Goal: Information Seeking & Learning: Learn about a topic

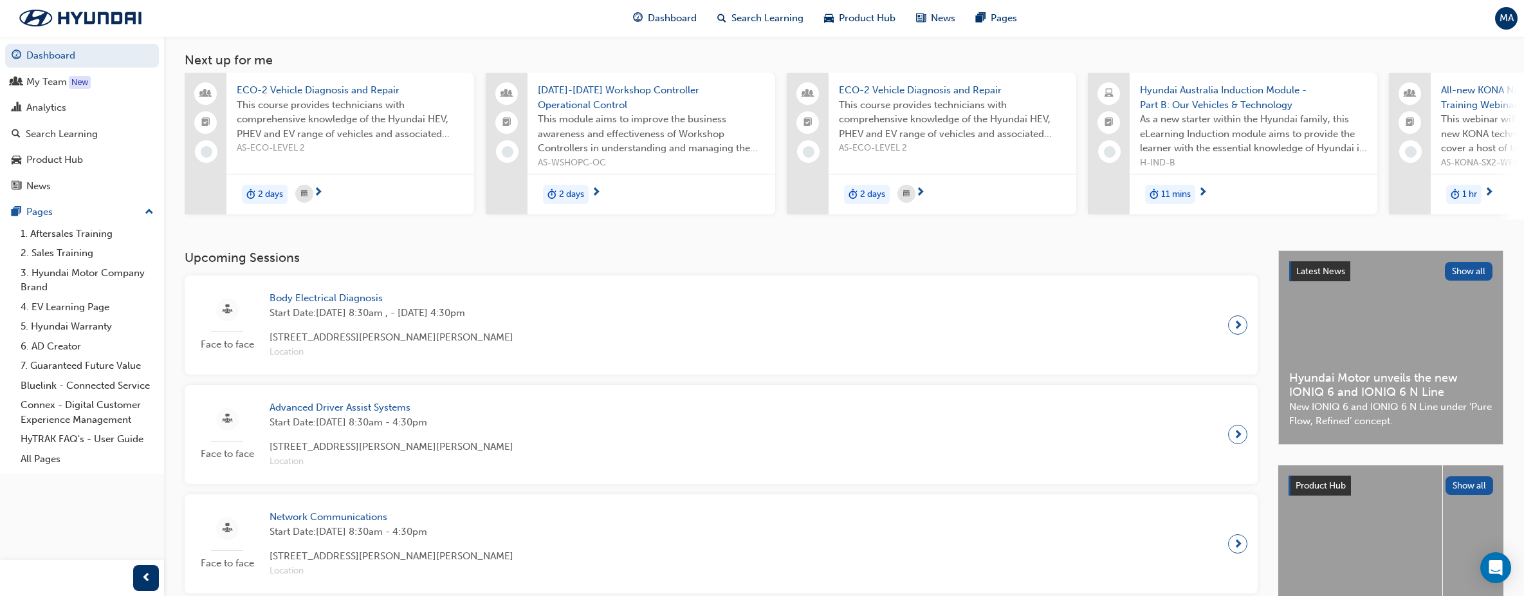
scroll to position [64, 0]
drag, startPoint x: 174, startPoint y: 297, endPoint x: 173, endPoint y: 305, distance: 8.5
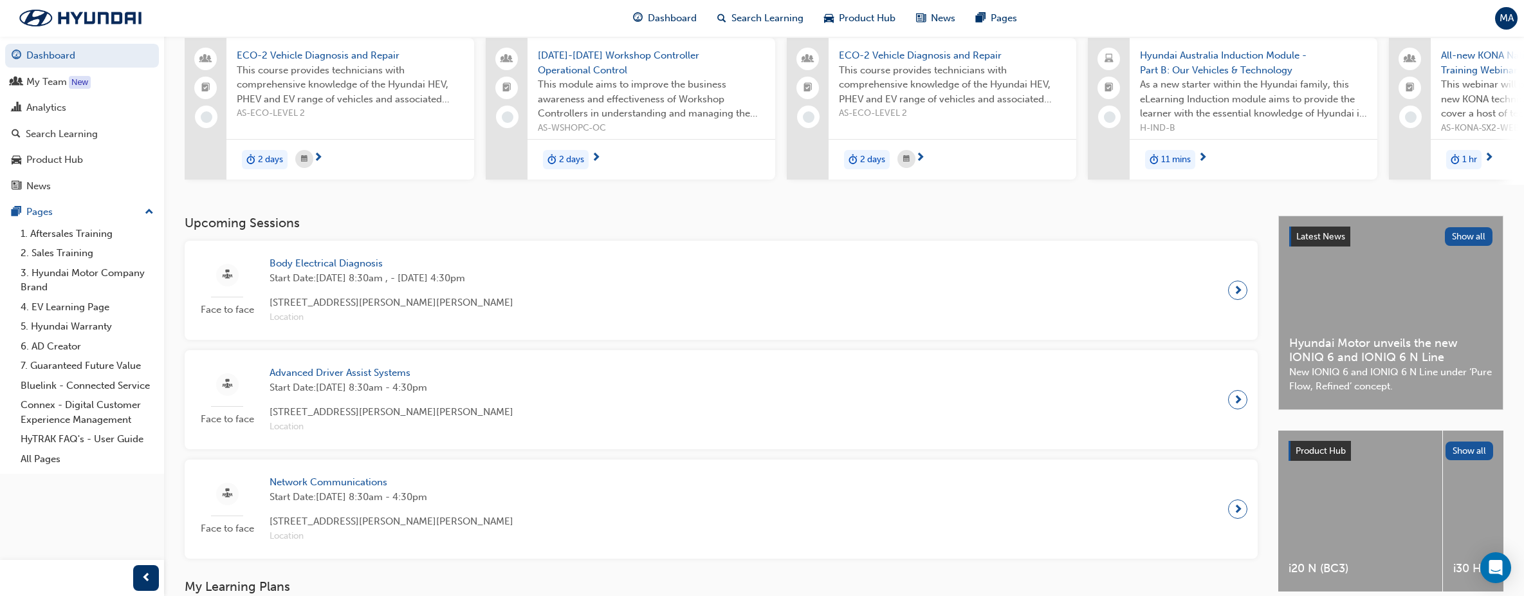
scroll to position [129, 0]
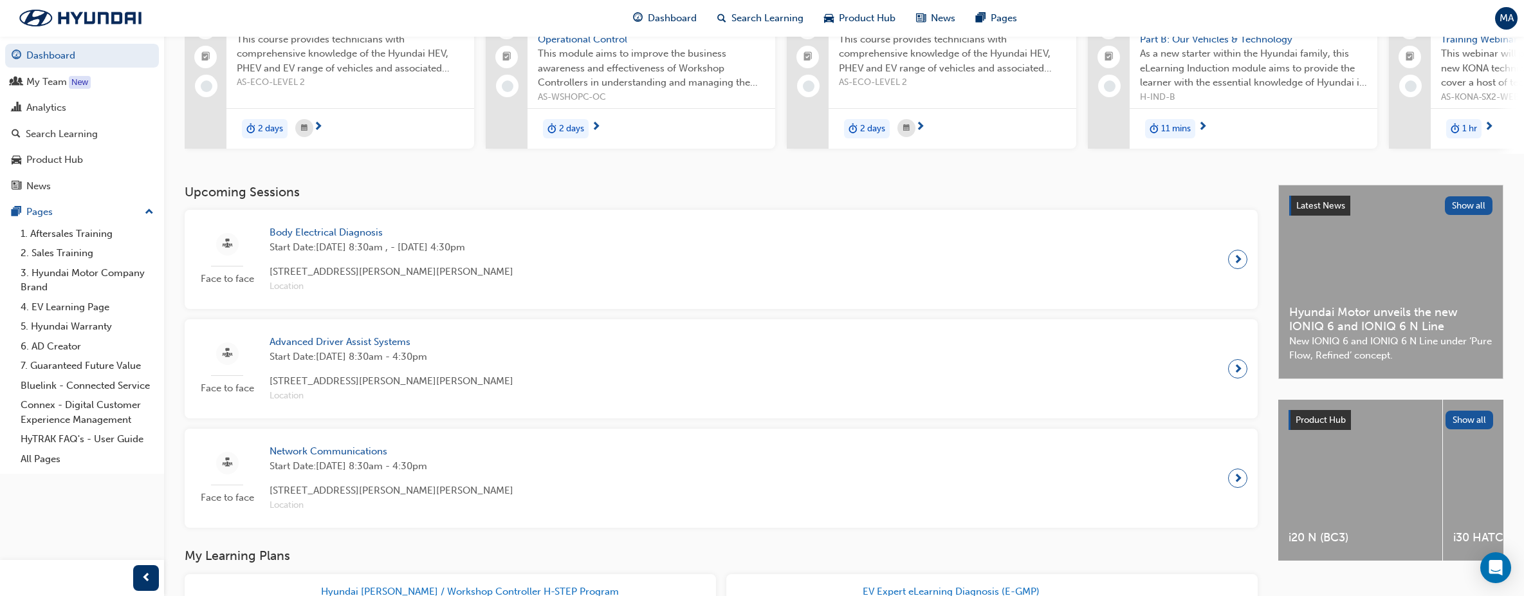
click at [171, 243] on div "Upcoming Sessions Face to face Body Electrical Diagnosis Start Date: [DATE] 8:3…" at bounding box center [844, 580] width 1360 height 790
click at [174, 241] on div "Upcoming Sessions Face to face Body Electrical Diagnosis Start Date: [DATE] 8:3…" at bounding box center [844, 580] width 1360 height 790
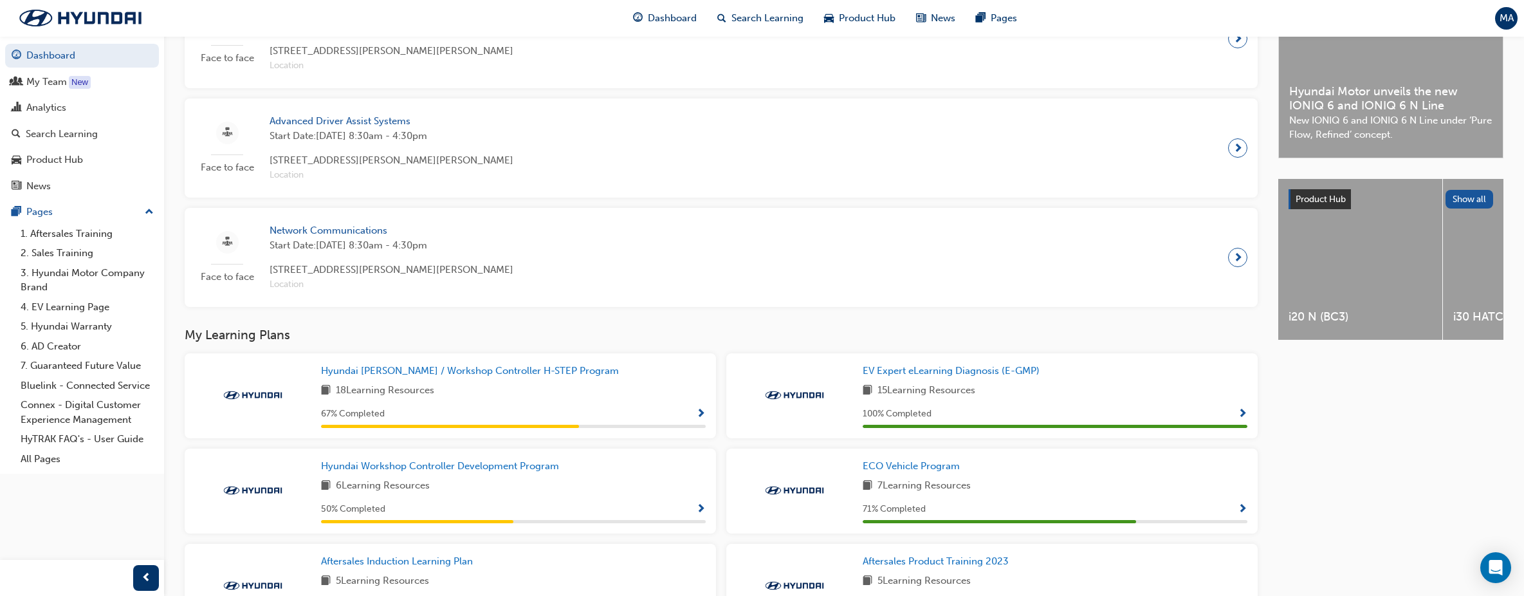
scroll to position [386, 0]
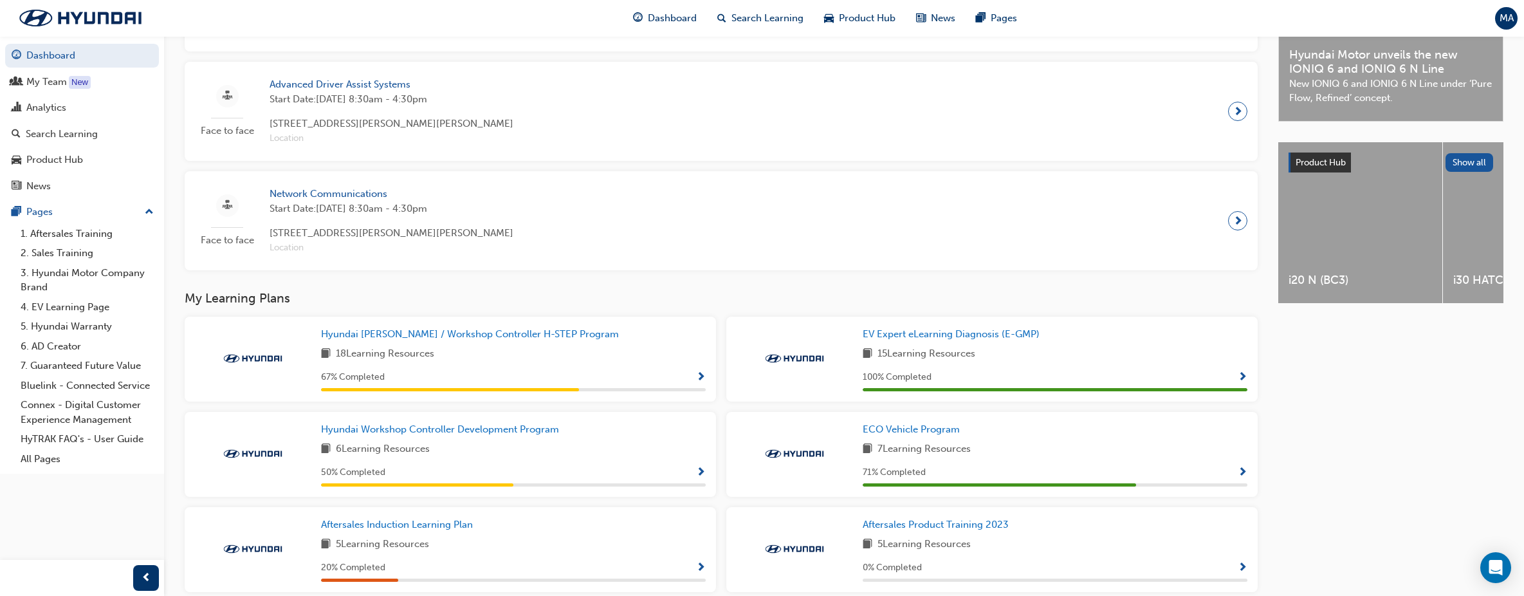
click at [174, 241] on div "Upcoming Sessions Face to face Body Electrical Diagnosis Start Date: [DATE] 8:3…" at bounding box center [844, 322] width 1360 height 790
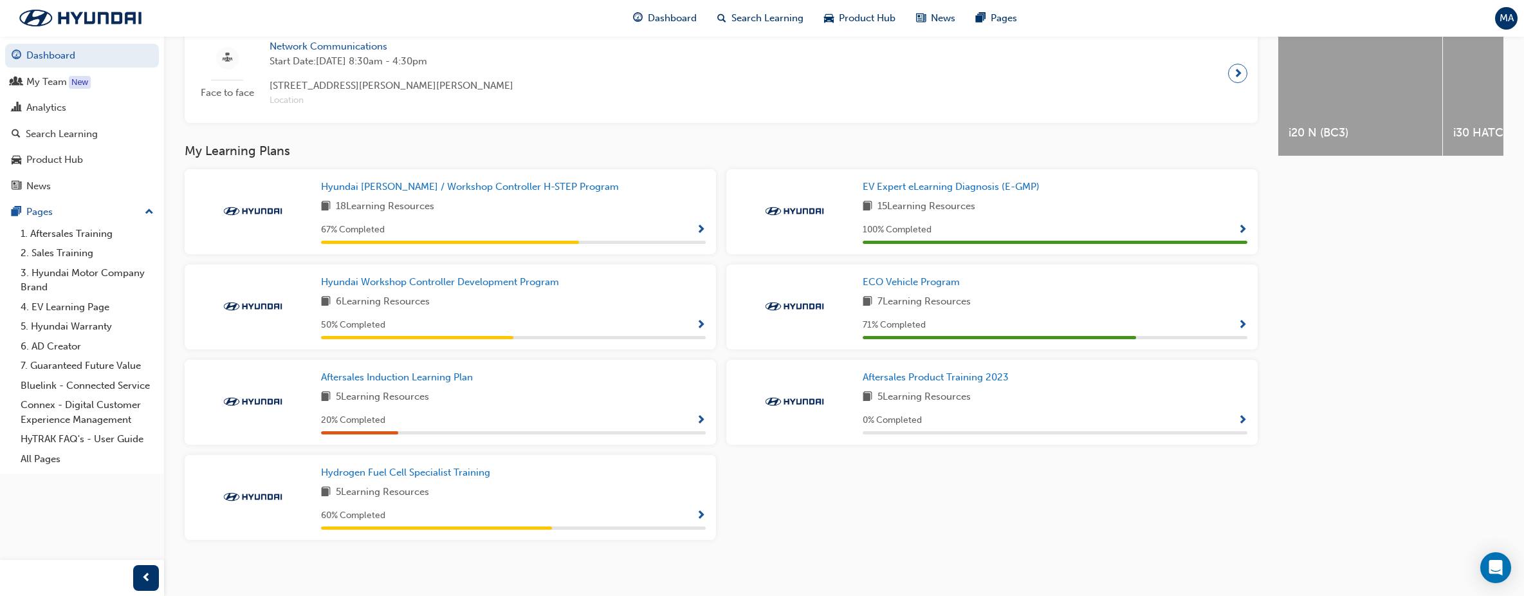
scroll to position [545, 0]
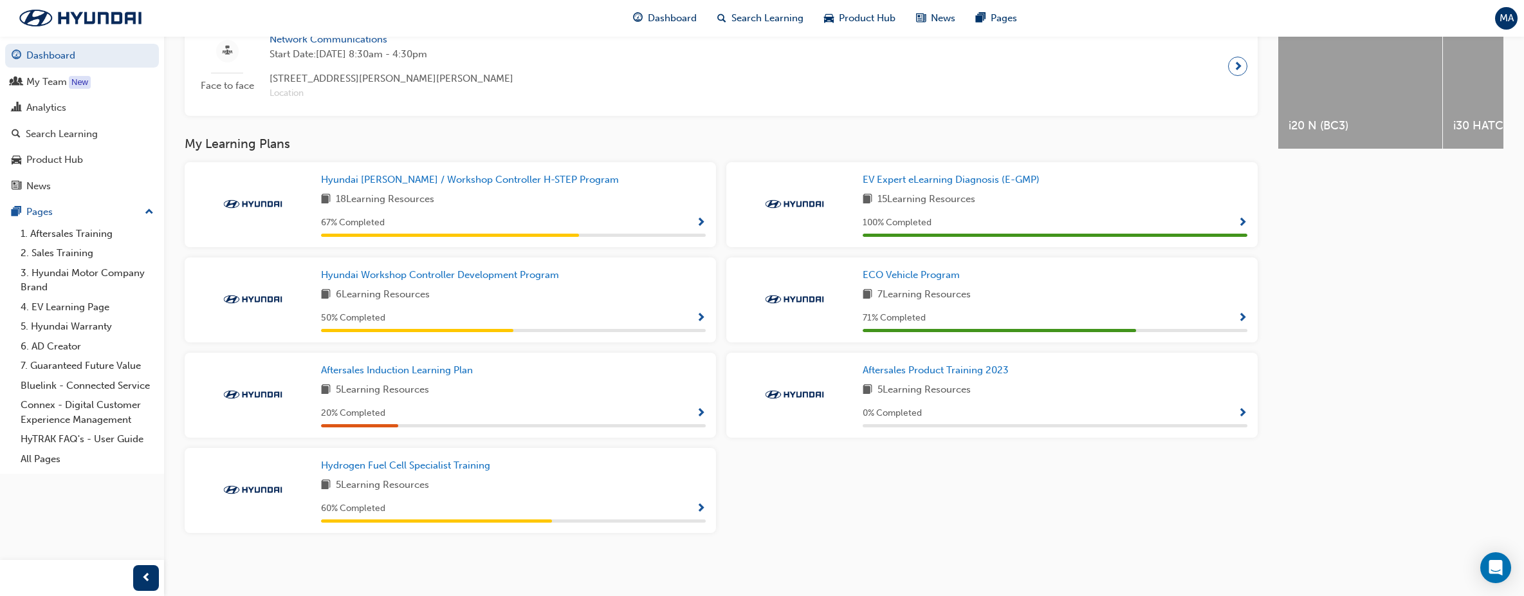
click at [700, 413] on span "Show Progress" at bounding box center [701, 414] width 10 height 12
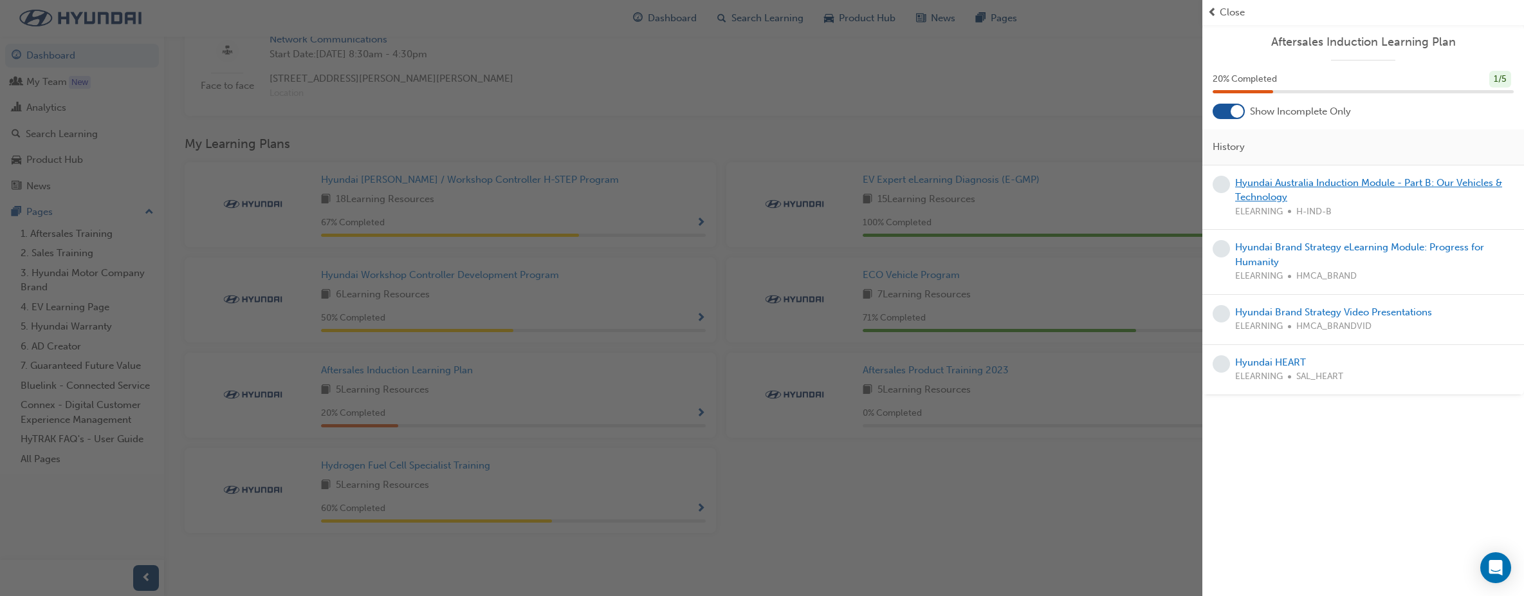
click at [1415, 185] on link "Hyundai Australia Induction Module - Part B: Our Vehicles & Technology" at bounding box center [1368, 190] width 267 height 26
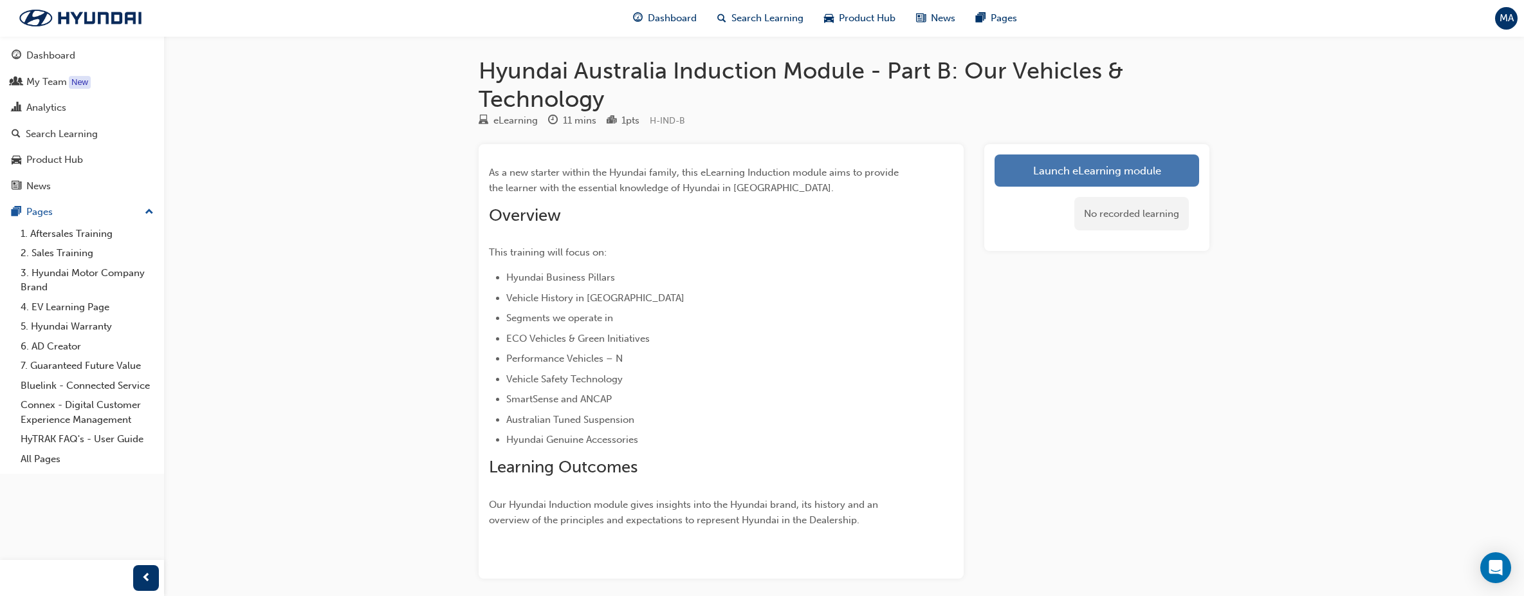
click at [1078, 173] on link "Launch eLearning module" at bounding box center [1096, 170] width 205 height 32
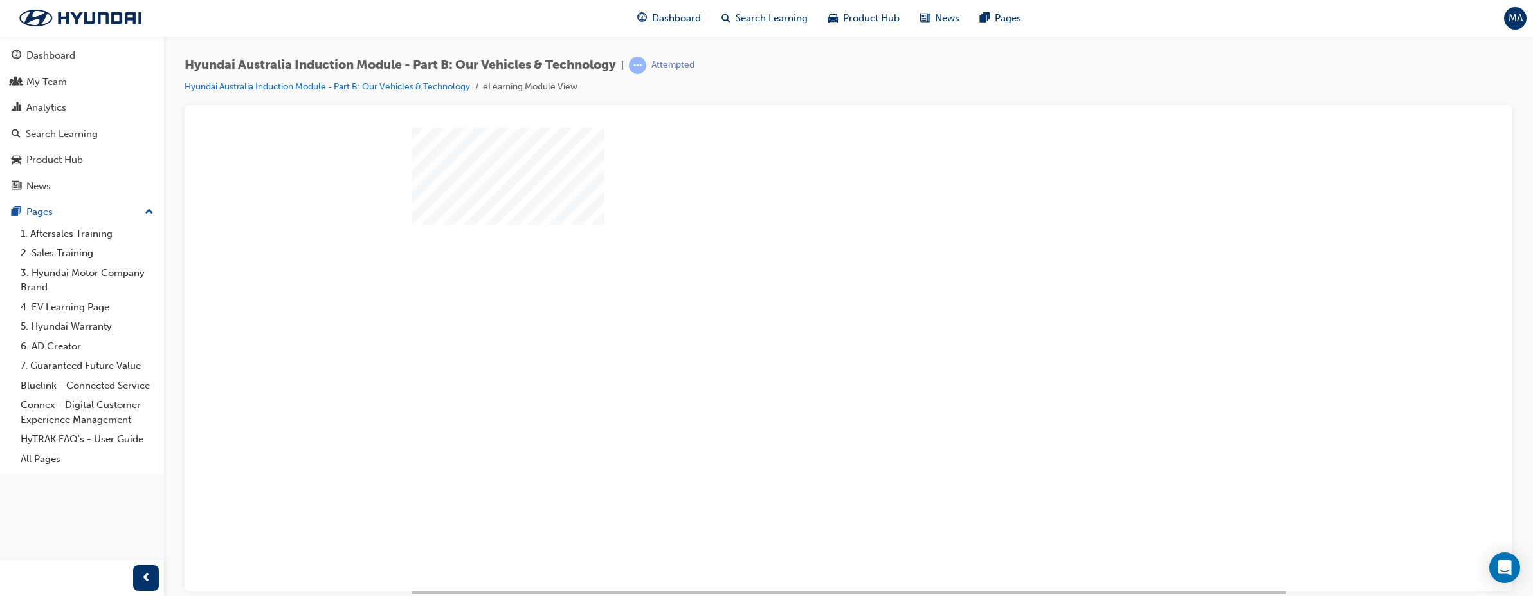
click at [174, 159] on div "Hyundai Australia Induction Module - Part B: Our Vehicles & Technology | Attemp…" at bounding box center [848, 299] width 1369 height 527
click at [176, 116] on div "Hyundai Australia Induction Module - Part B: Our Vehicles & Technology | Attemp…" at bounding box center [848, 299] width 1369 height 527
click at [812, 322] on div "play" at bounding box center [812, 322] width 0 height 0
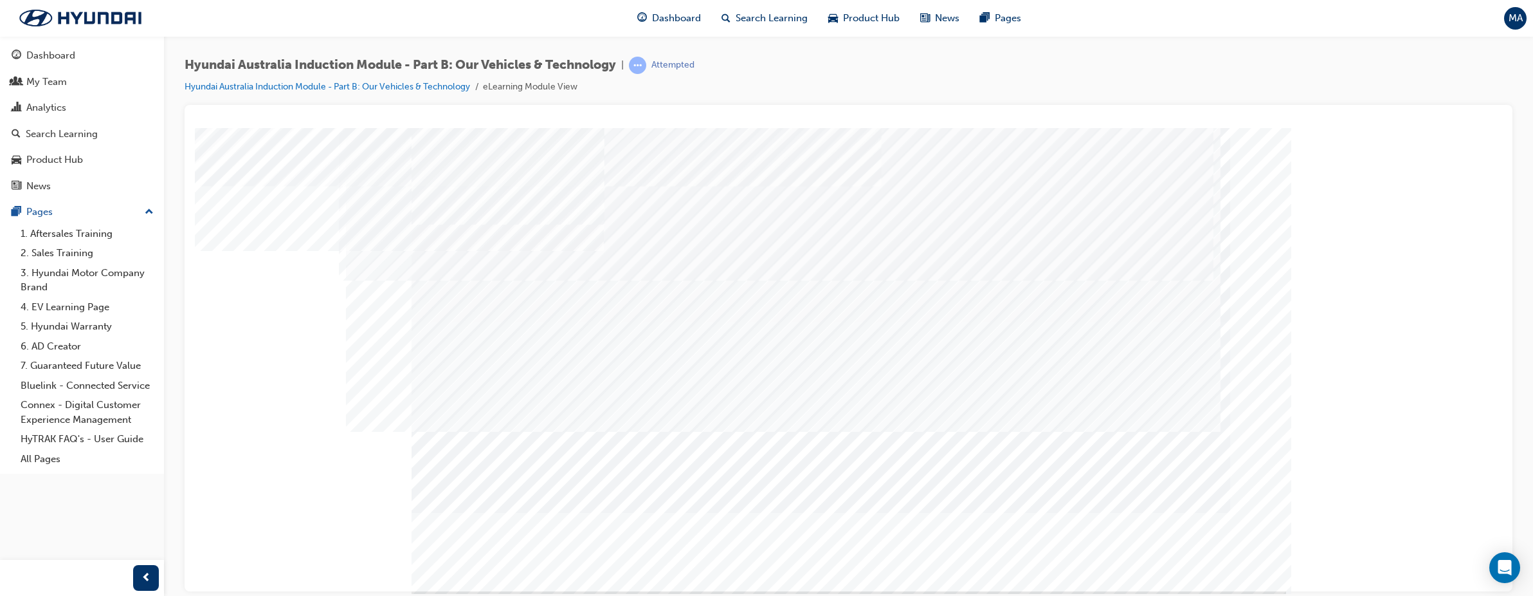
click at [850, 147] on td "Loading..." at bounding box center [848, 140] width 1295 height 13
click at [556, 147] on td "Loading..." at bounding box center [848, 140] width 1295 height 13
click at [361, 132] on div "Opening" at bounding box center [848, 132] width 1297 height 0
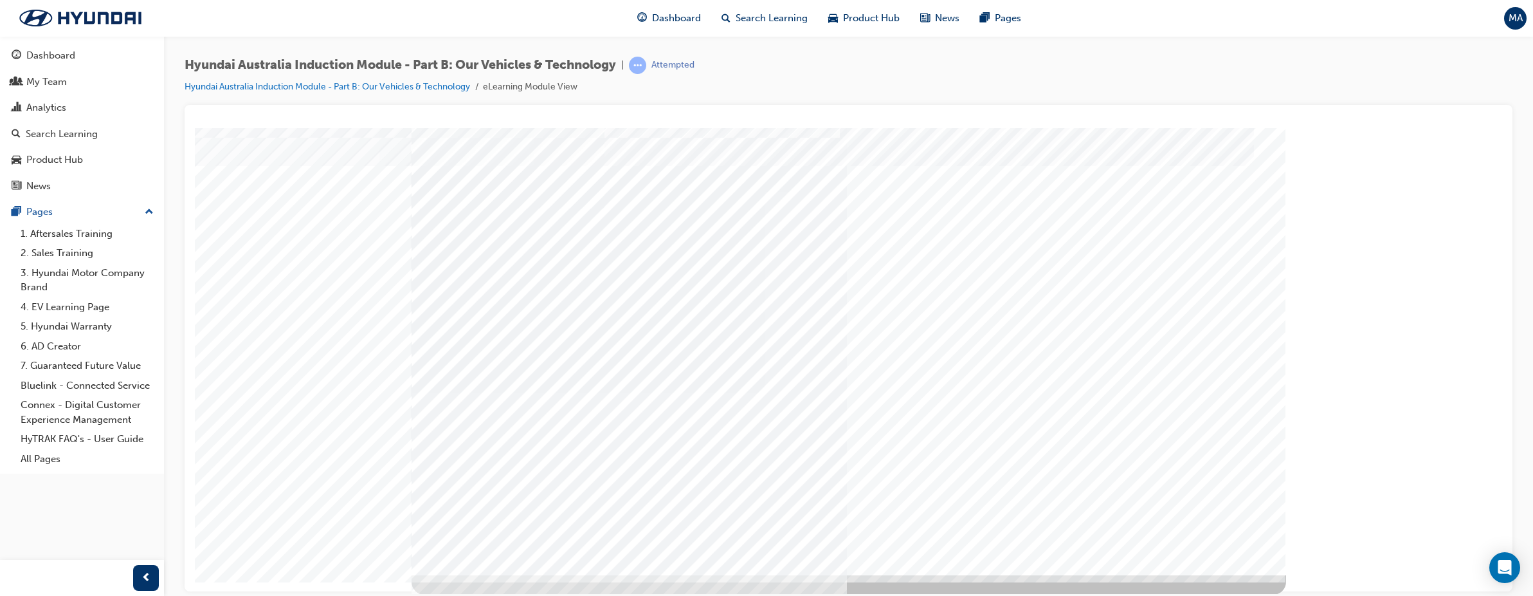
scroll to position [17, 0]
click at [1397, 130] on td "Loading..." at bounding box center [848, 123] width 1295 height 13
